Goal: Download file/media

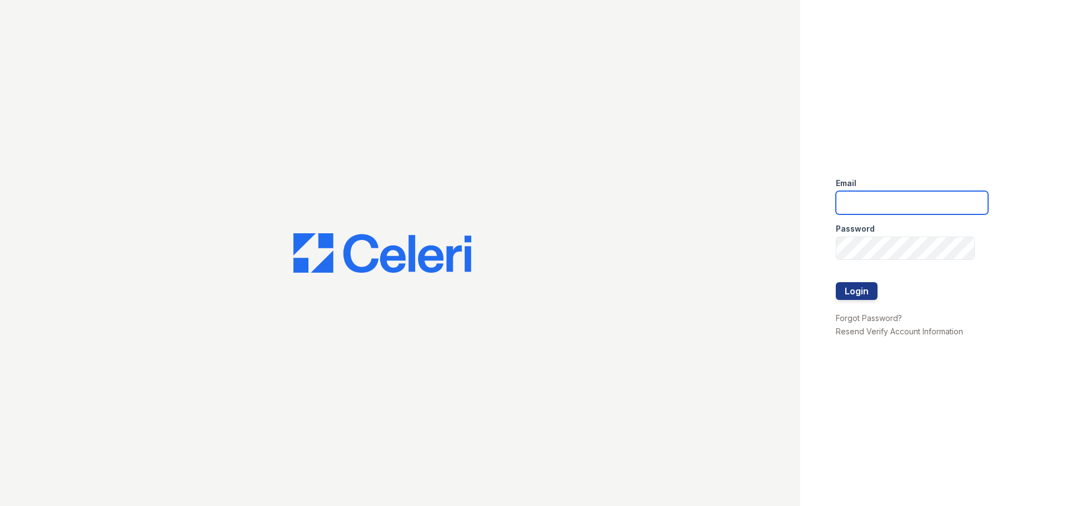
click at [882, 202] on input "email" at bounding box center [912, 202] width 152 height 23
type input "[EMAIL_ADDRESS][DOMAIN_NAME]"
click at [848, 294] on button "Login" at bounding box center [857, 291] width 42 height 18
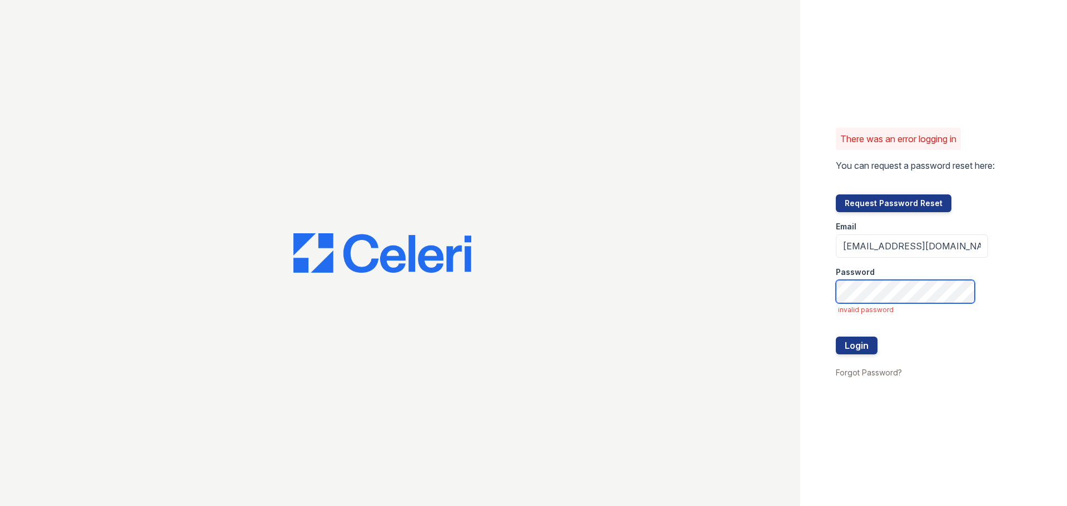
click at [836, 337] on button "Login" at bounding box center [857, 346] width 42 height 18
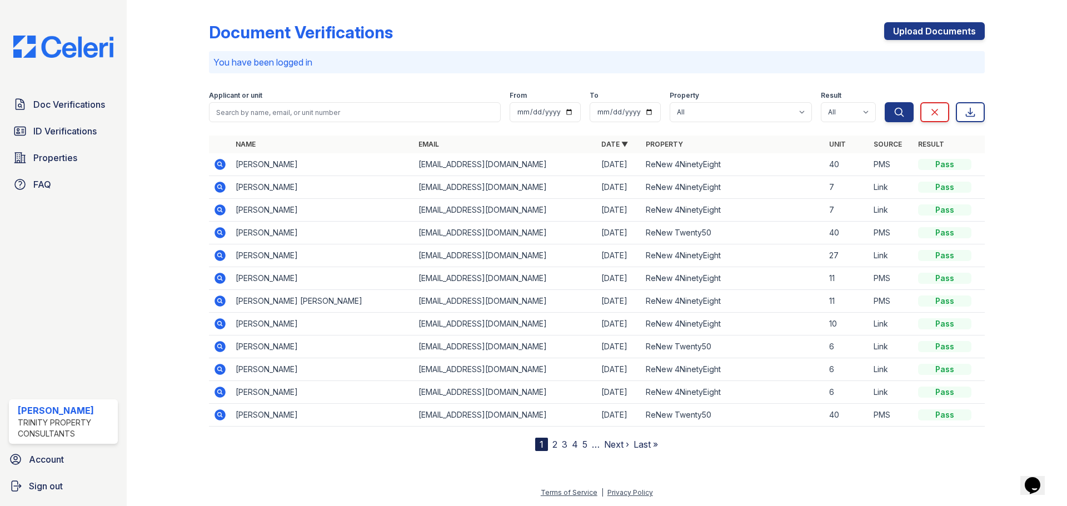
click at [221, 208] on icon at bounding box center [219, 209] width 13 height 13
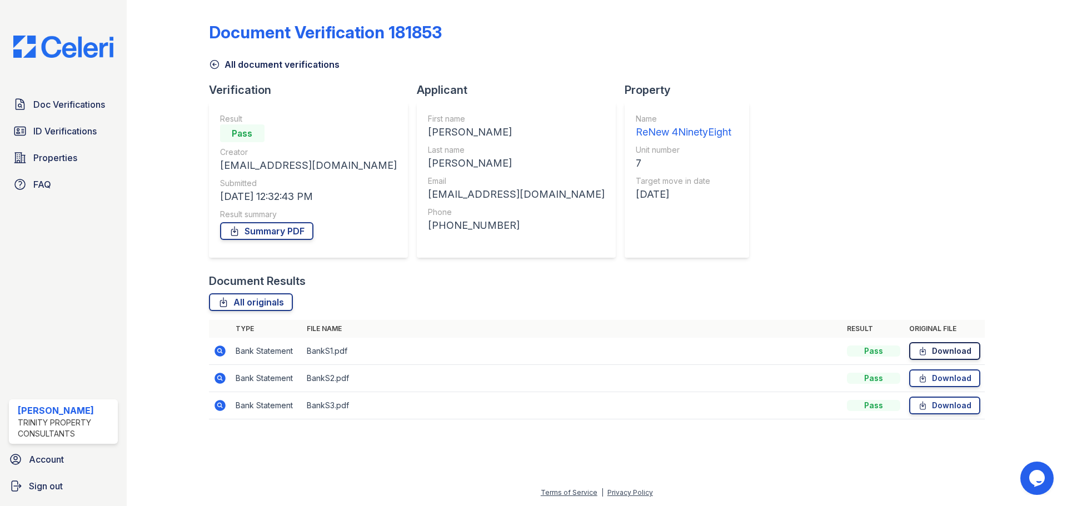
click at [945, 351] on link "Download" at bounding box center [944, 351] width 71 height 18
click at [939, 352] on link "Download" at bounding box center [944, 351] width 71 height 18
click at [964, 376] on link "Download" at bounding box center [944, 379] width 71 height 18
click at [952, 409] on link "Download" at bounding box center [944, 406] width 71 height 18
click at [79, 108] on span "Doc Verifications" at bounding box center [69, 104] width 72 height 13
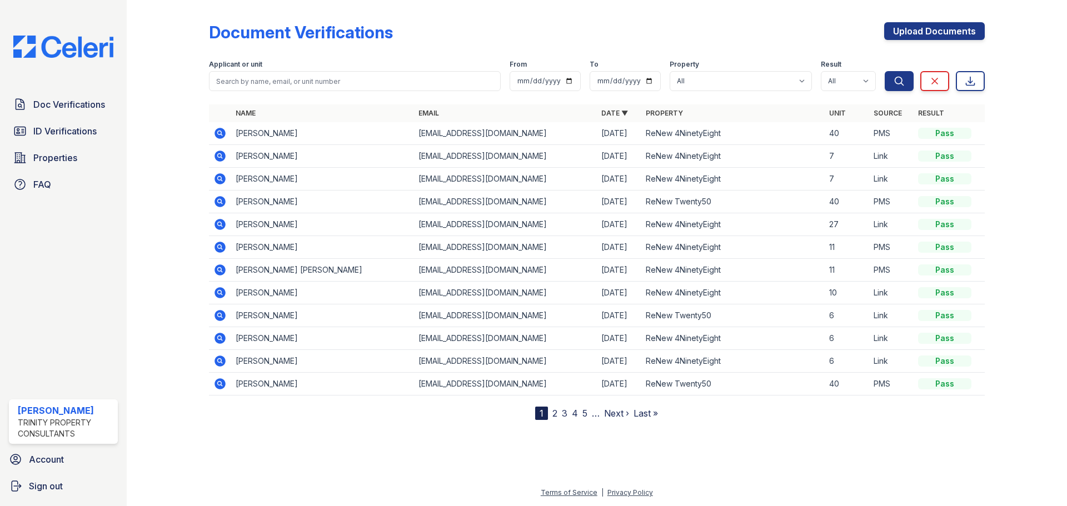
click at [223, 154] on icon at bounding box center [220, 156] width 11 height 11
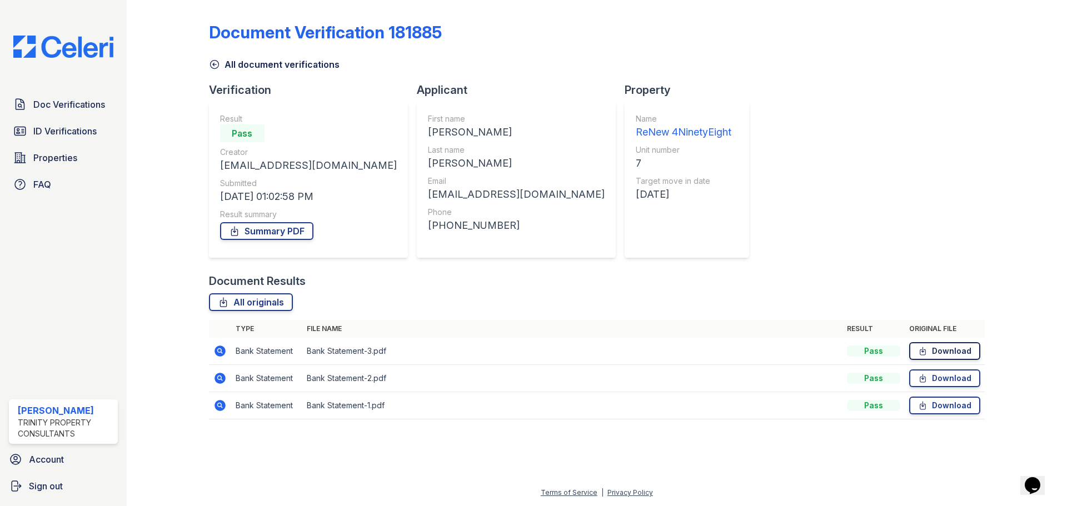
click at [963, 355] on link "Download" at bounding box center [944, 351] width 71 height 18
click at [953, 379] on link "Download" at bounding box center [944, 379] width 71 height 18
click at [955, 407] on link "Download" at bounding box center [944, 406] width 71 height 18
click at [878, 188] on div "Document Verification 181885 All document verifications Verification Result Pas…" at bounding box center [597, 217] width 776 height 426
drag, startPoint x: 1039, startPoint y: 0, endPoint x: 819, endPoint y: 193, distance: 292.7
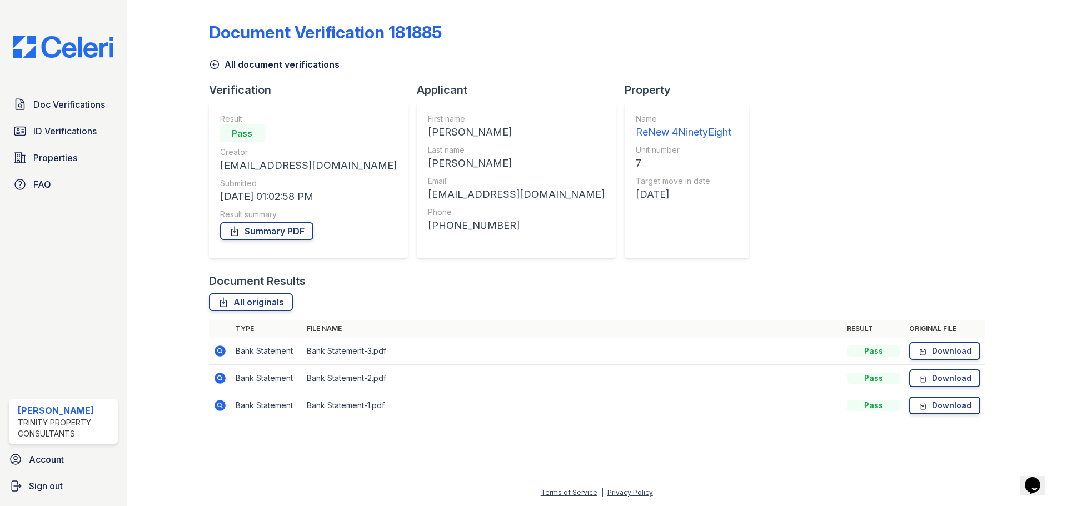
click at [819, 193] on div "Document Verification 181885 All document verifications Verification Result Pas…" at bounding box center [597, 217] width 776 height 426
click at [949, 183] on div "Document Verification 181885 All document verifications Verification Result Pas…" at bounding box center [597, 217] width 776 height 426
click at [247, 233] on link "Summary PDF" at bounding box center [266, 231] width 93 height 18
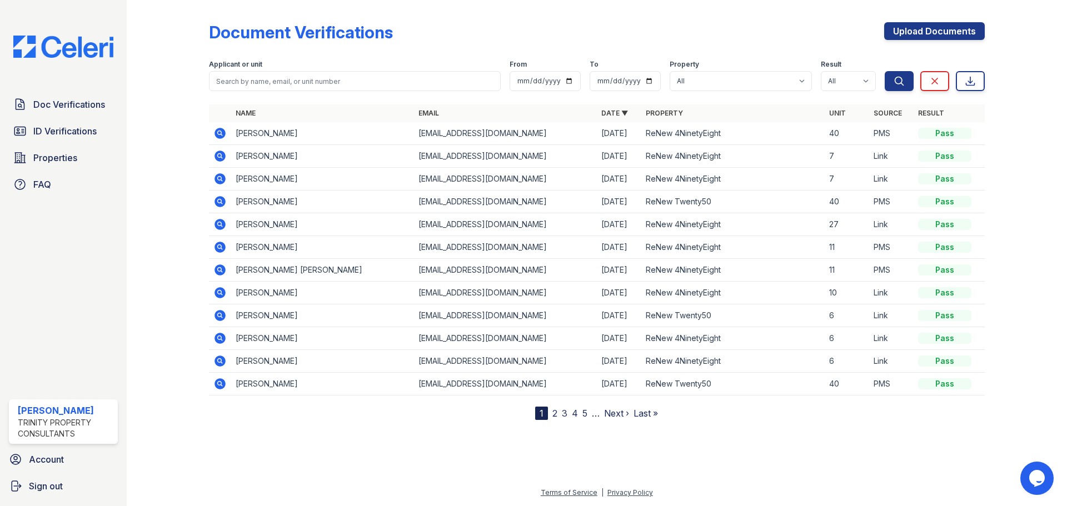
click at [222, 181] on icon at bounding box center [220, 178] width 11 height 11
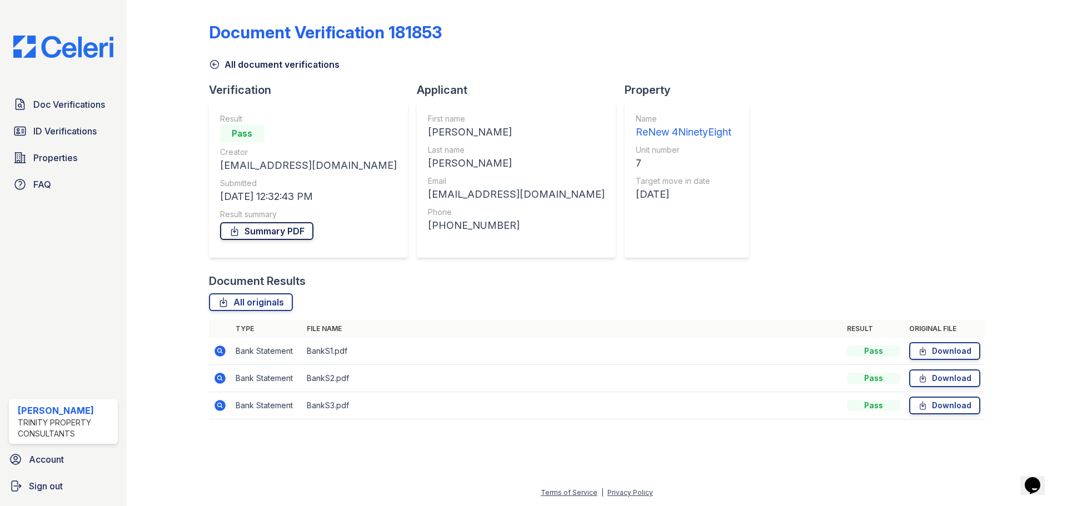
click at [290, 232] on link "Summary PDF" at bounding box center [266, 231] width 93 height 18
click at [70, 127] on span "ID Verifications" at bounding box center [64, 131] width 63 height 13
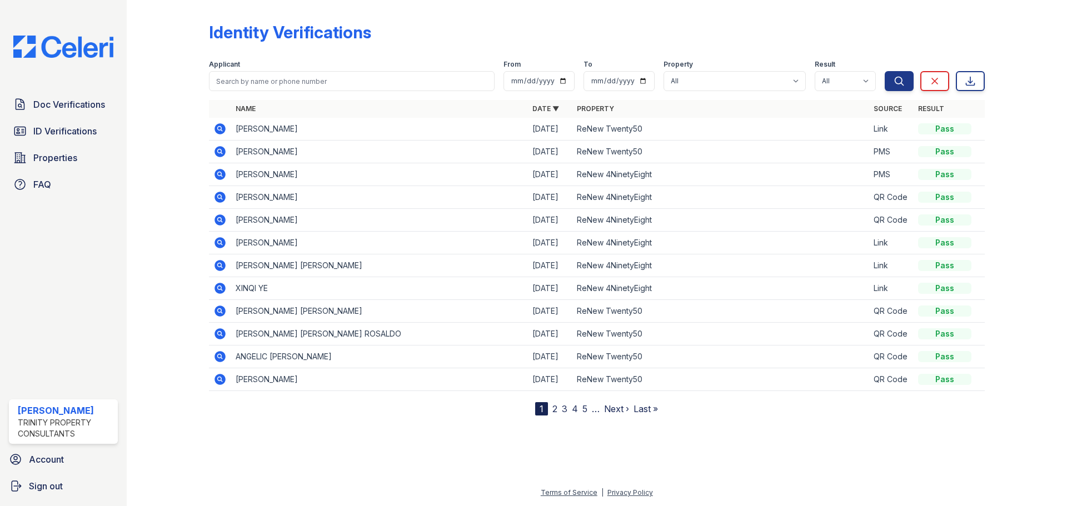
click at [219, 265] on icon at bounding box center [219, 264] width 3 height 3
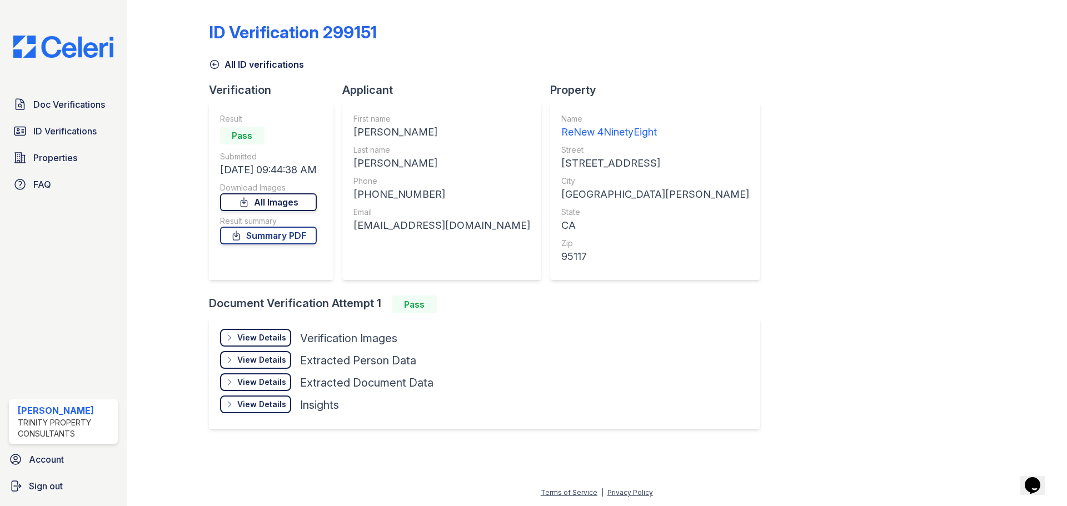
click at [293, 200] on link "All Images" at bounding box center [268, 202] width 97 height 18
click at [296, 236] on link "Summary PDF" at bounding box center [268, 236] width 97 height 18
click at [57, 131] on span "ID Verifications" at bounding box center [64, 131] width 63 height 13
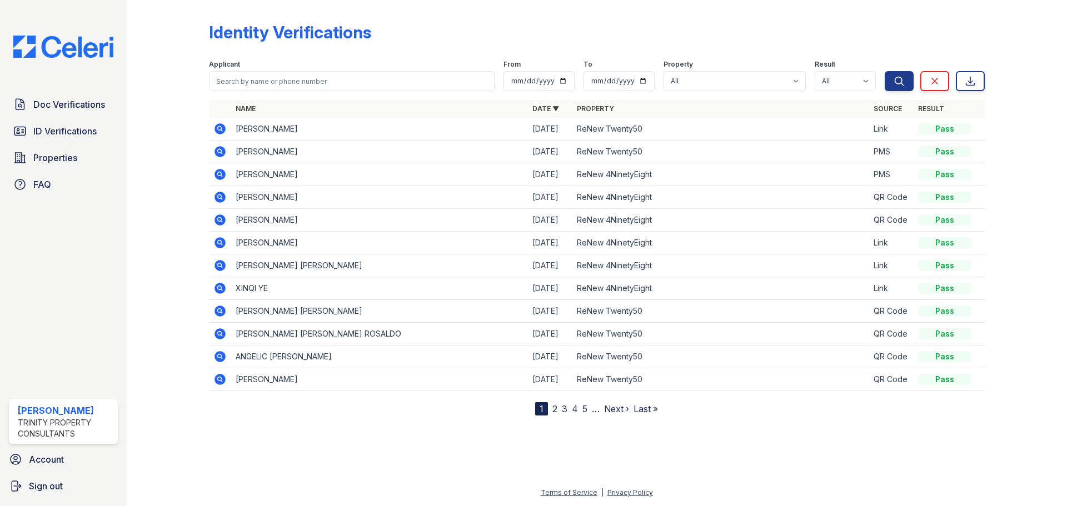
click at [223, 221] on icon at bounding box center [220, 220] width 11 height 11
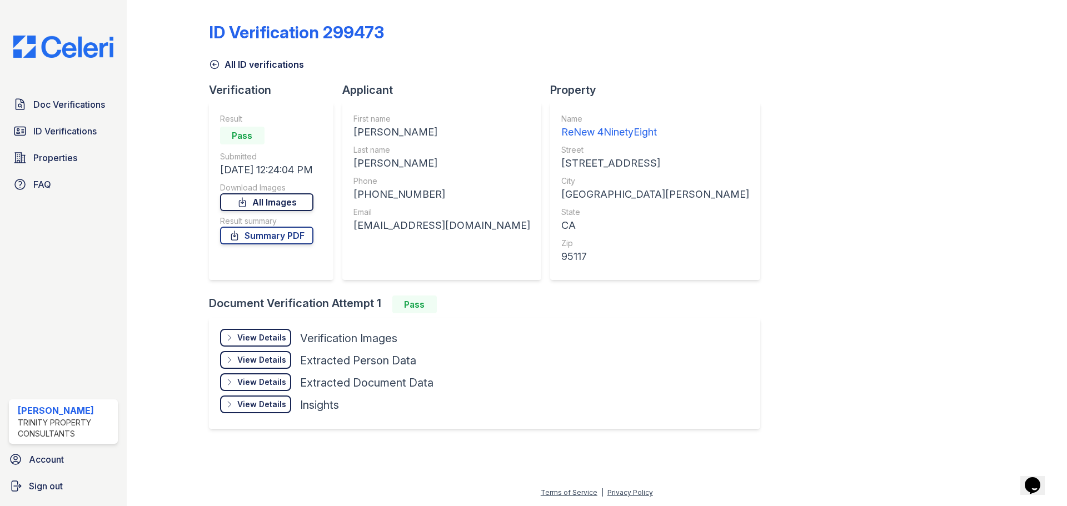
click at [295, 206] on link "All Images" at bounding box center [266, 202] width 93 height 18
